Goal: Information Seeking & Learning: Learn about a topic

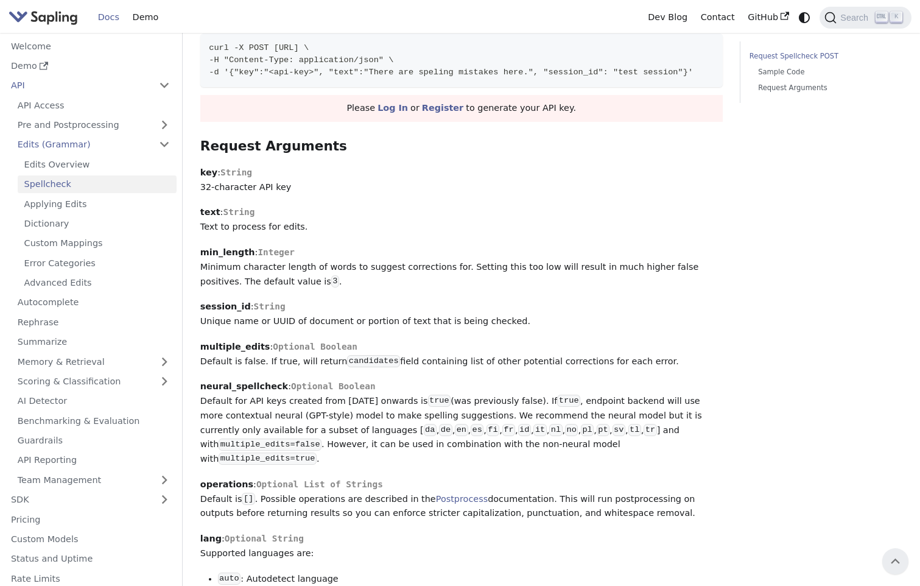
scroll to position [365, 0]
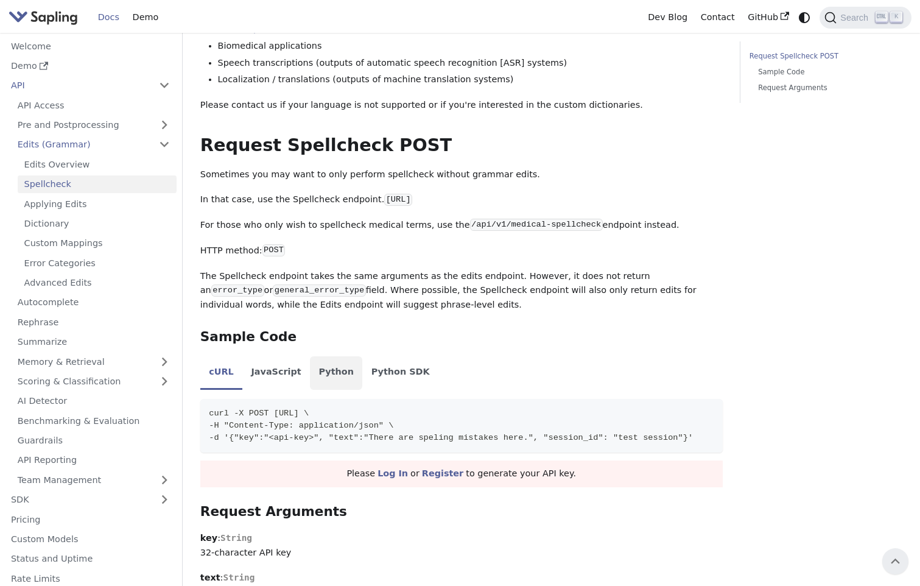
click at [311, 380] on li "Python" at bounding box center [336, 373] width 52 height 34
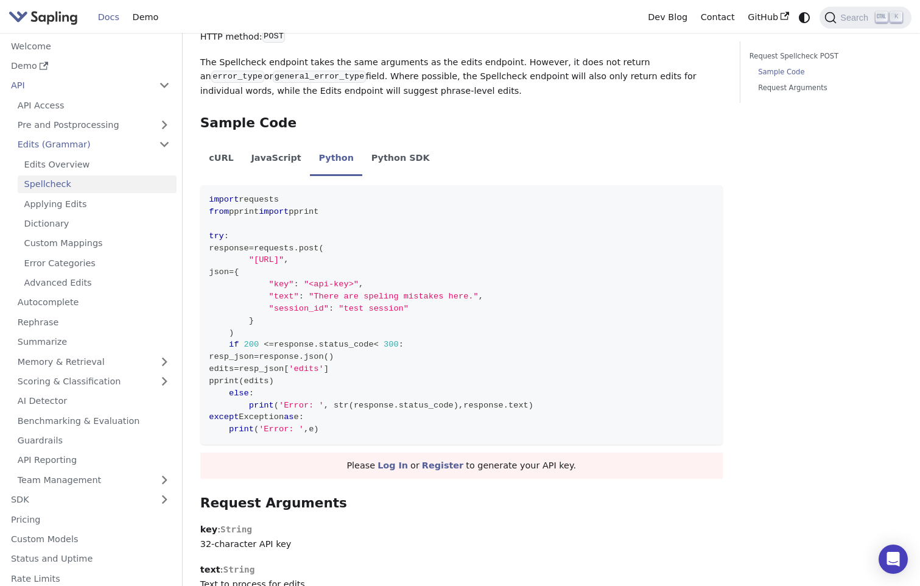
scroll to position [883, 0]
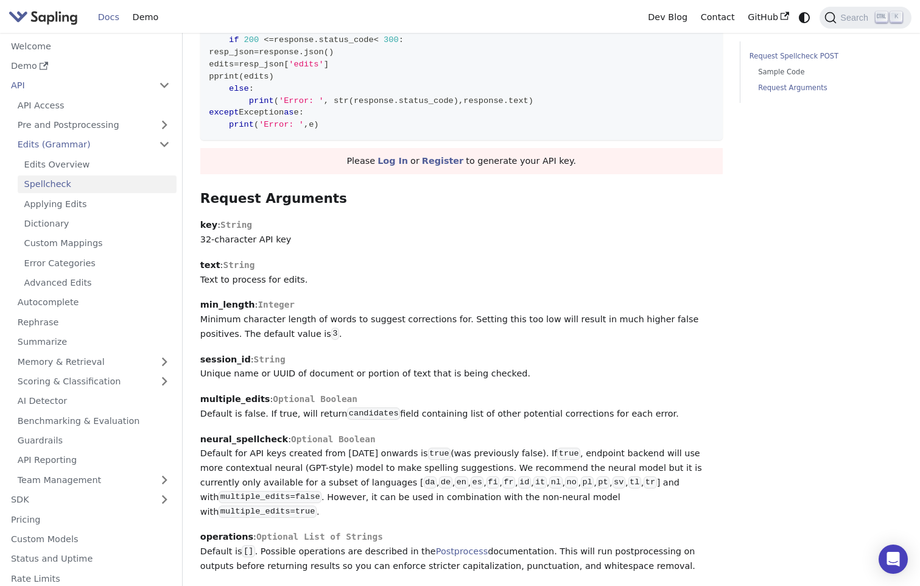
click at [776, 55] on link "Request Spellcheck POST" at bounding box center [823, 57] width 149 height 12
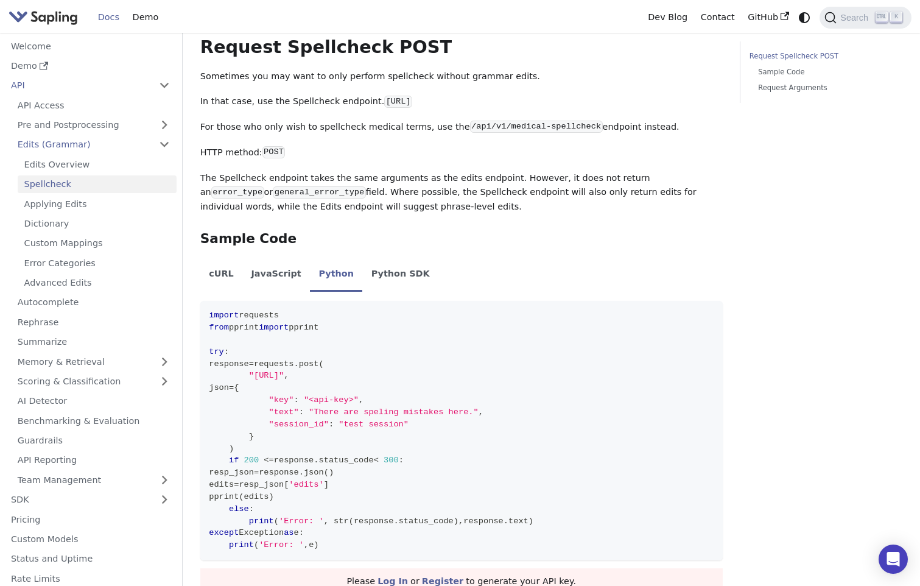
click at [774, 65] on li "Request Spellcheck POST Sample Code Request Arguments" at bounding box center [823, 72] width 149 height 43
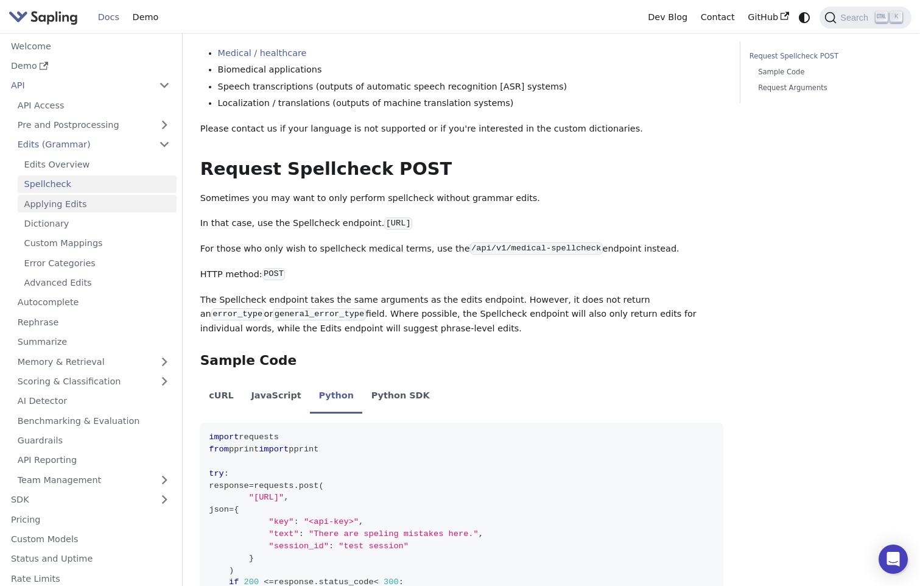
click at [74, 202] on link "Applying Edits" at bounding box center [97, 204] width 159 height 18
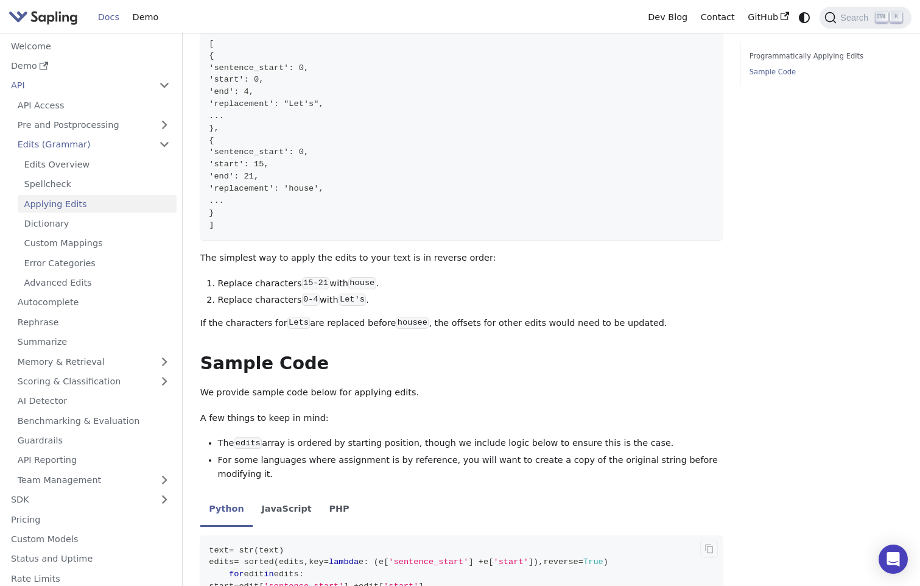
scroll to position [670, 0]
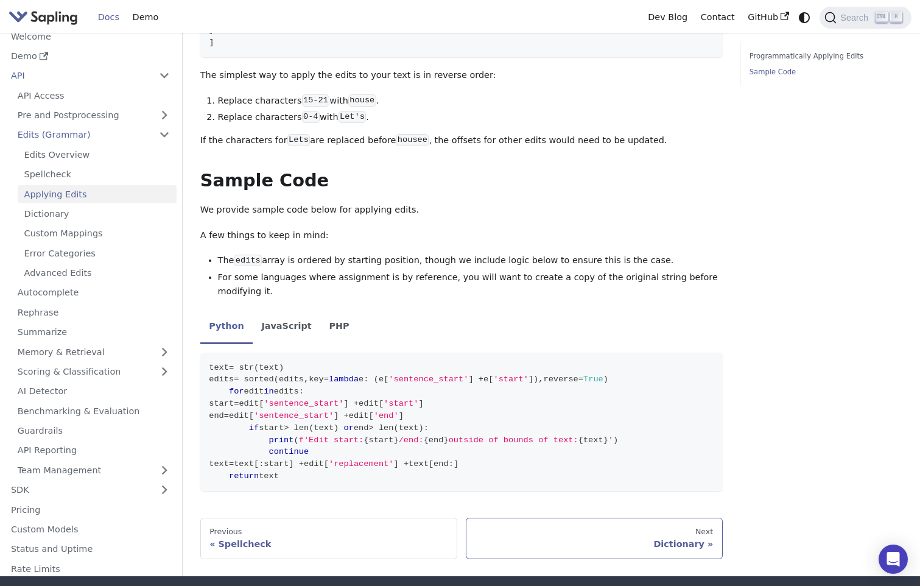
click at [677, 538] on div "Dictionary" at bounding box center [594, 543] width 238 height 11
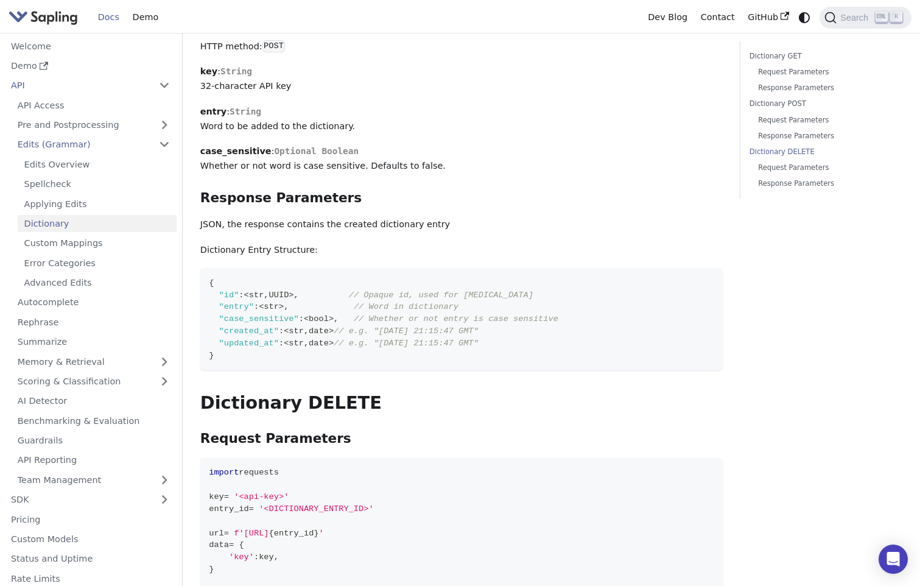
scroll to position [1278, 0]
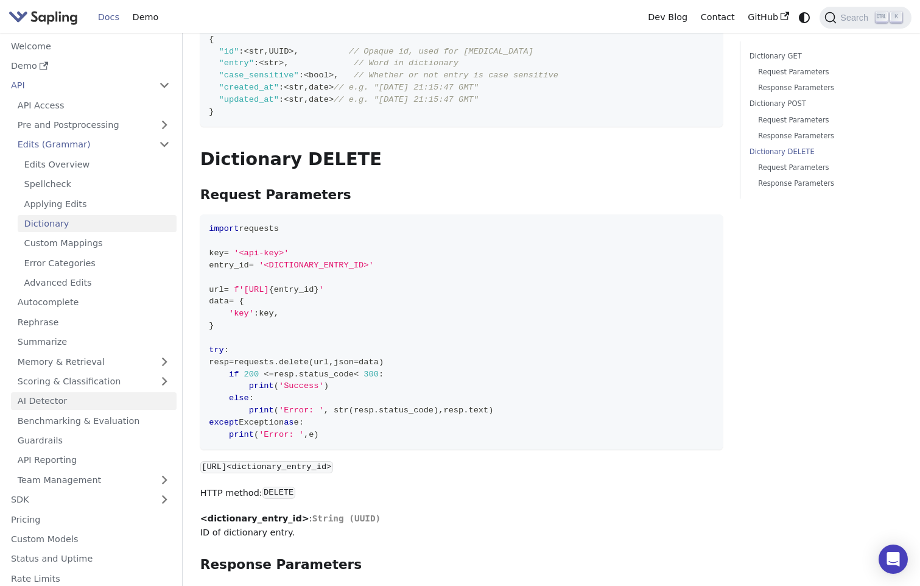
click at [95, 397] on link "AI Detector" at bounding box center [94, 401] width 166 height 18
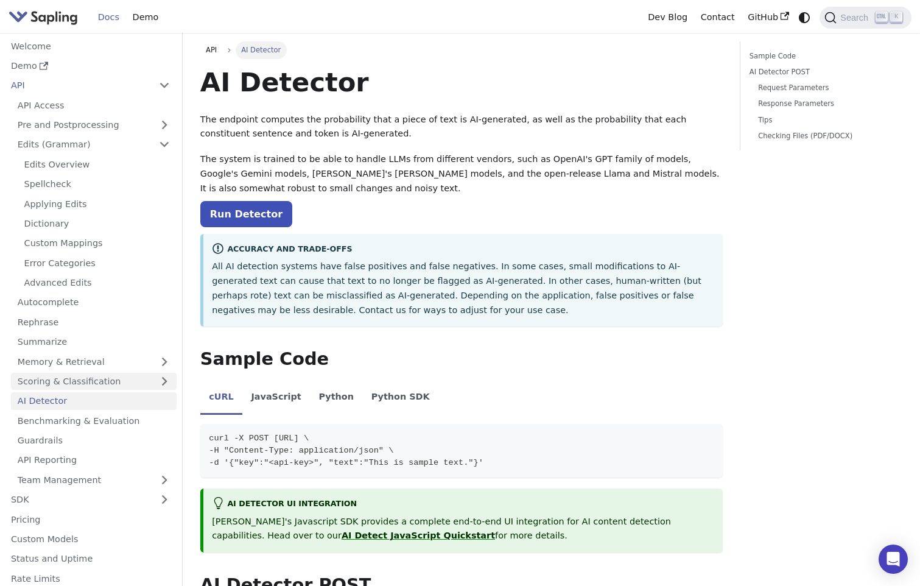
click at [117, 382] on link "Scoring & Classification" at bounding box center [94, 382] width 166 height 18
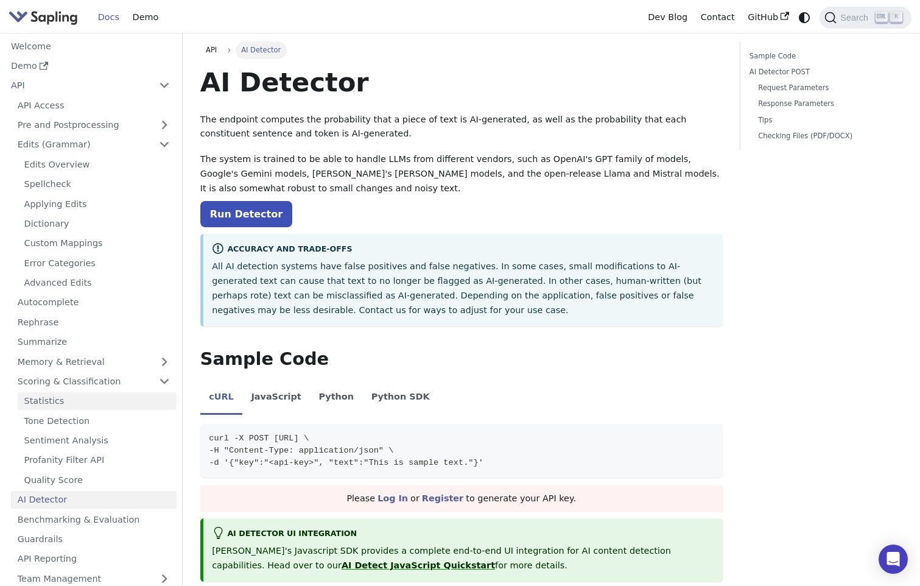
scroll to position [163, 0]
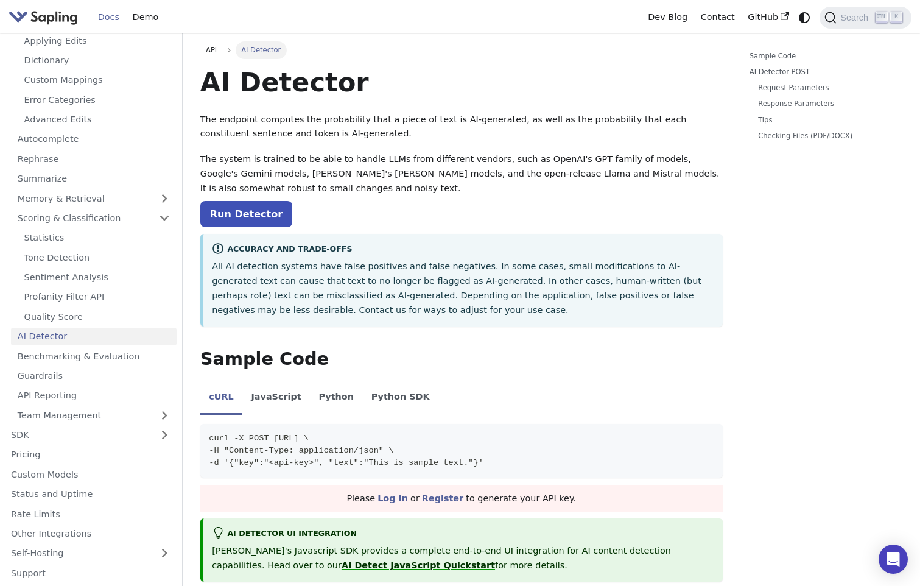
click at [48, 208] on ul "API Access Pre and Postprocessing Edits (Grammar) Edits Overview Spellcheck App…" at bounding box center [90, 178] width 172 height 491
click at [53, 240] on link "Statistics" at bounding box center [97, 238] width 159 height 18
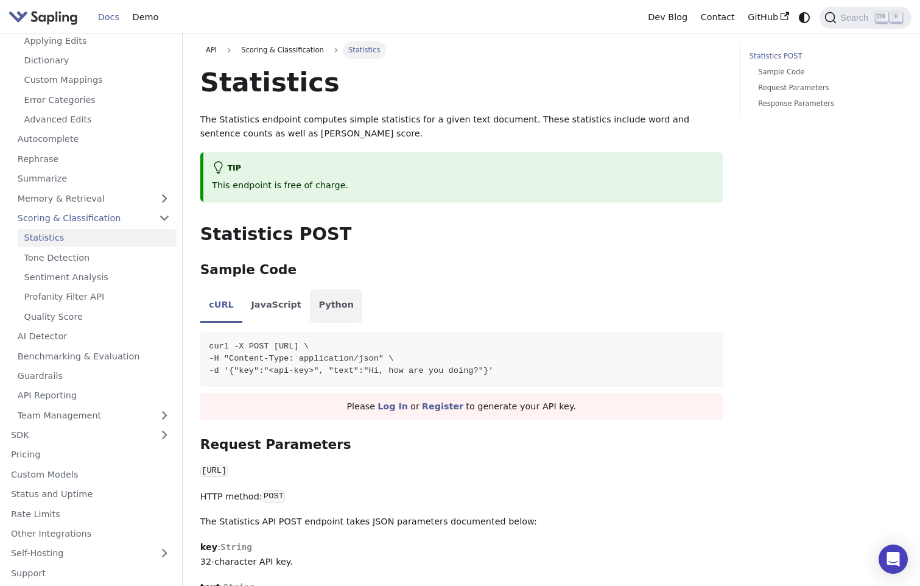
click at [310, 300] on li "Python" at bounding box center [336, 306] width 52 height 34
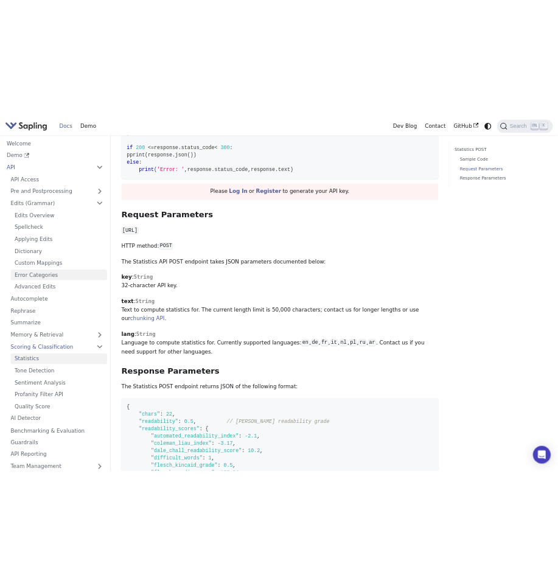
scroll to position [122, 0]
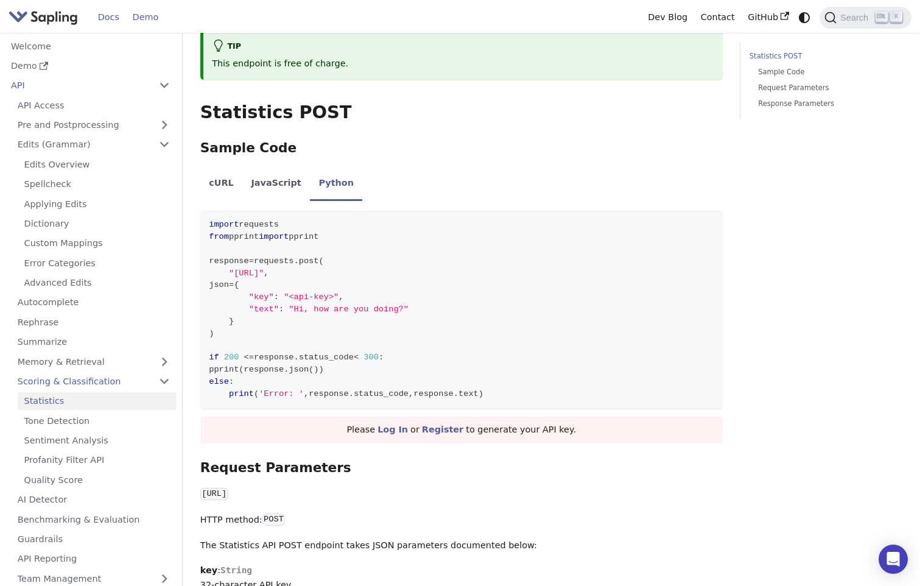
click at [144, 15] on link "Demo" at bounding box center [145, 17] width 39 height 19
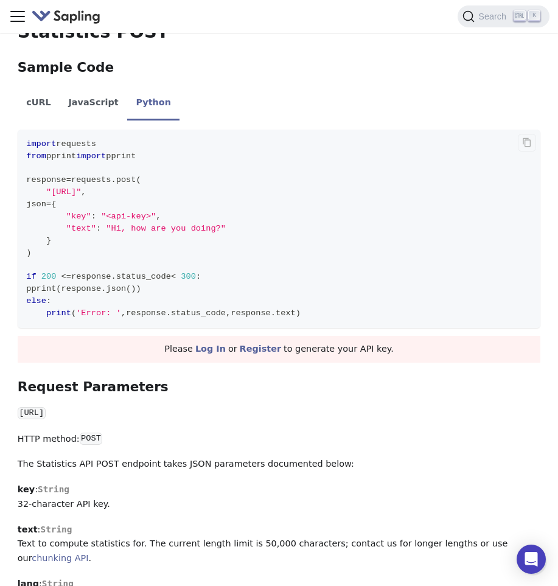
scroll to position [0, 0]
